Goal: Navigation & Orientation: Find specific page/section

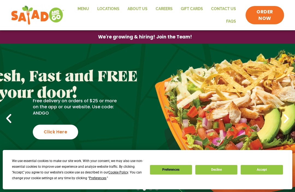
click at [269, 171] on button "Accept" at bounding box center [261, 170] width 42 height 10
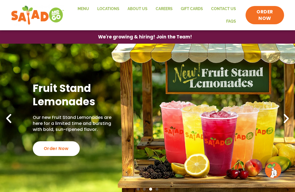
click at [287, 114] on icon "Next slide" at bounding box center [286, 119] width 12 height 12
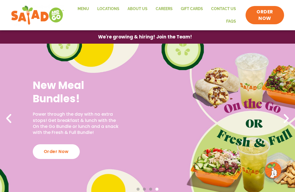
click at [291, 117] on icon "Next slide" at bounding box center [286, 119] width 12 height 12
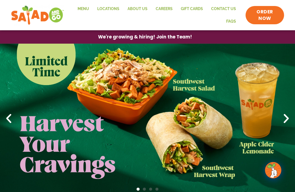
click at [290, 118] on icon "Next slide" at bounding box center [286, 119] width 12 height 12
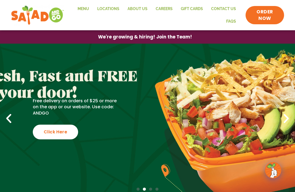
click at [287, 118] on icon "Next slide" at bounding box center [286, 119] width 12 height 12
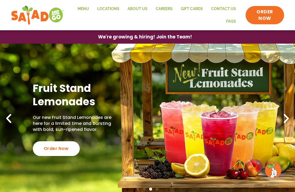
click at [291, 117] on icon "Next slide" at bounding box center [286, 119] width 12 height 12
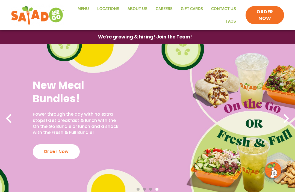
click at [288, 119] on icon "Next slide" at bounding box center [286, 119] width 12 height 12
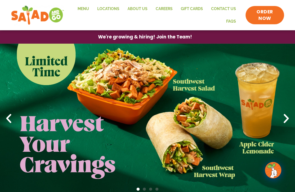
click at [87, 8] on link "Menu" at bounding box center [83, 9] width 20 height 13
